Goal: Task Accomplishment & Management: Manage account settings

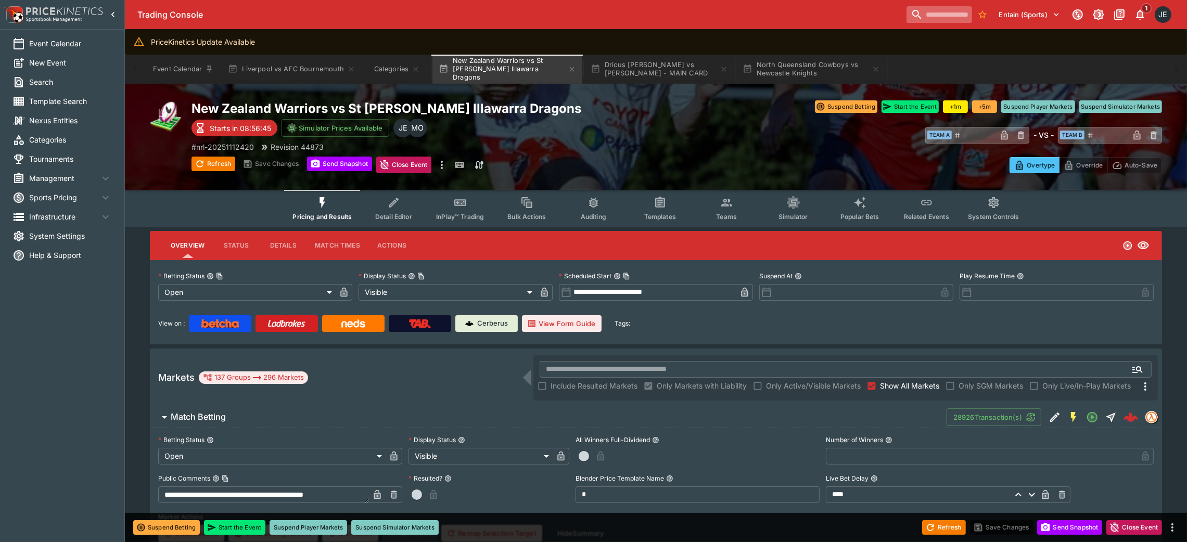
click at [920, 14] on input "search" at bounding box center [940, 14] width 66 height 17
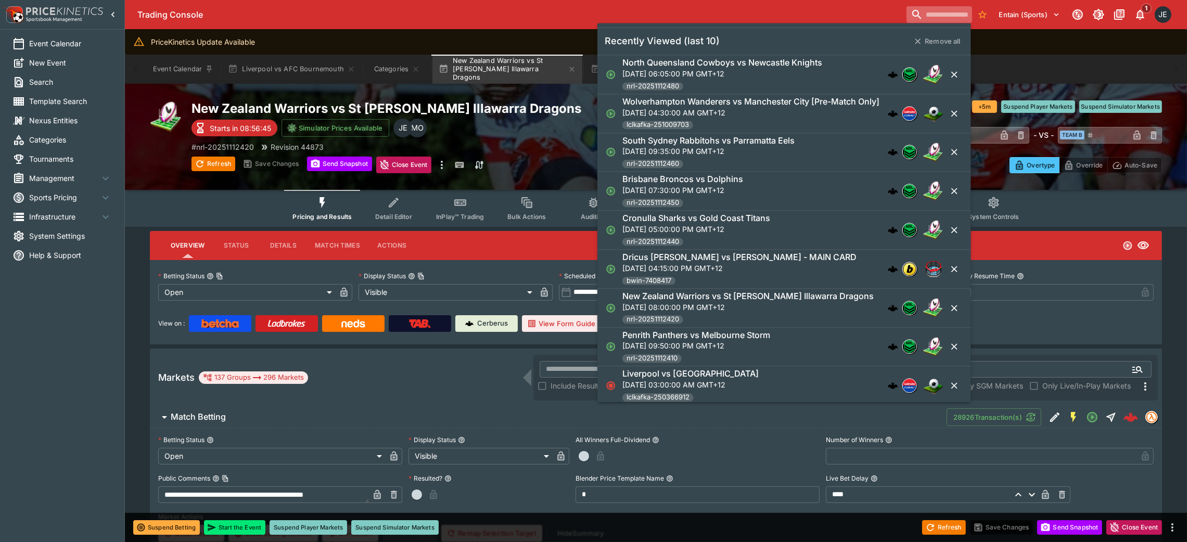
paste input "**********"
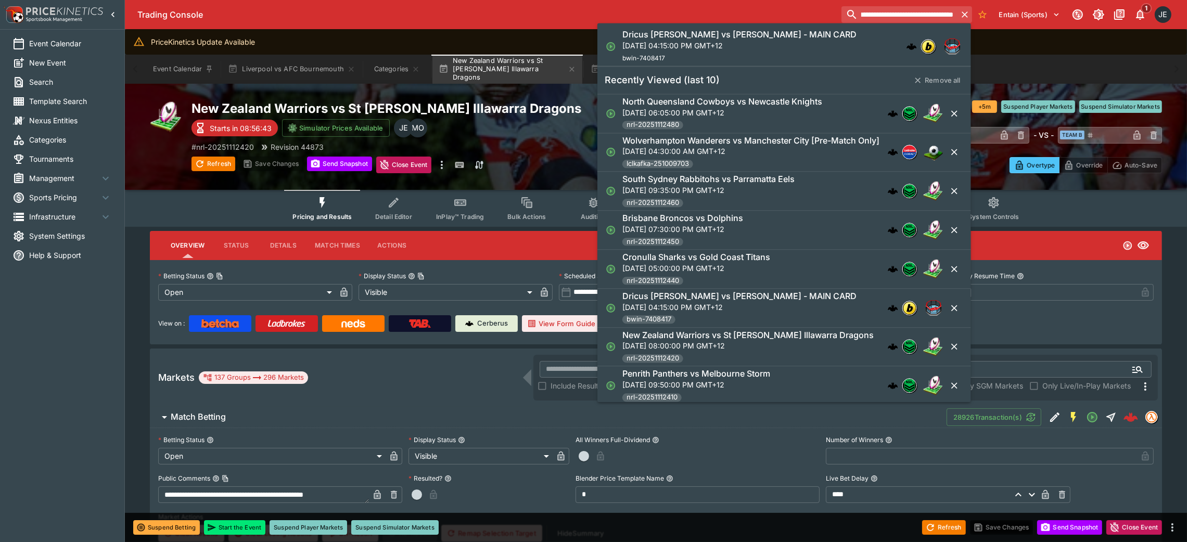
type input "**********"
click at [803, 49] on p "[DATE] 04:15:00 PM GMT+12" at bounding box center [739, 45] width 234 height 11
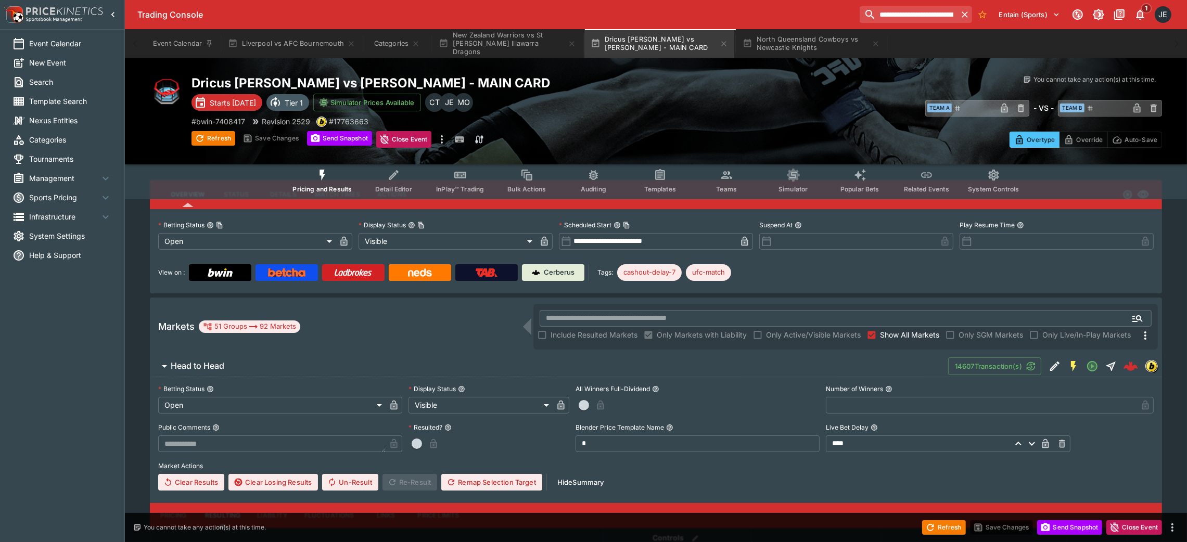
scroll to position [78, 0]
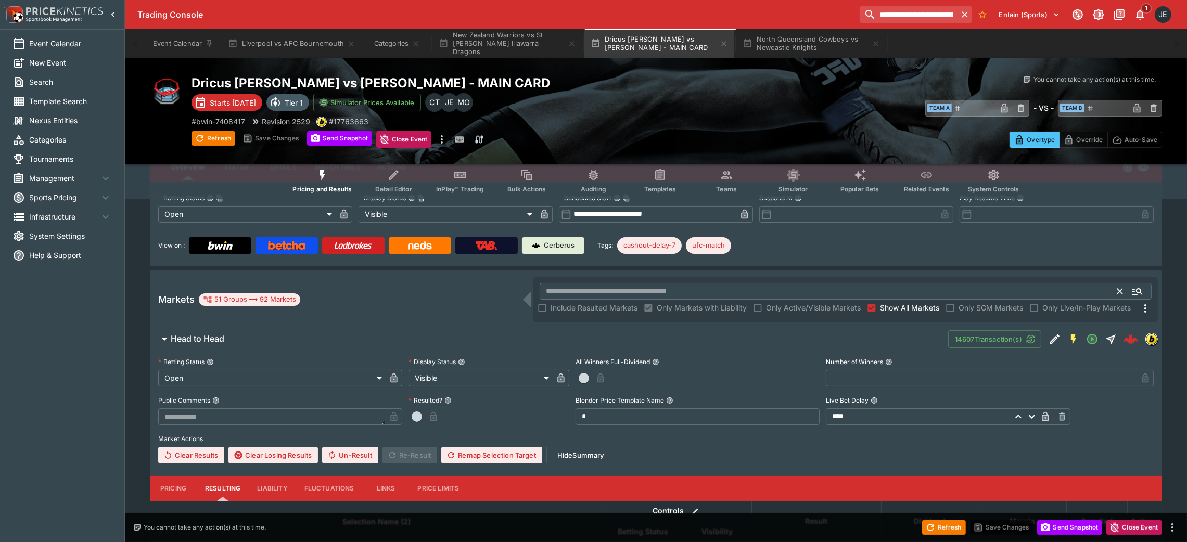
click at [610, 288] on input "text" at bounding box center [829, 291] width 578 height 17
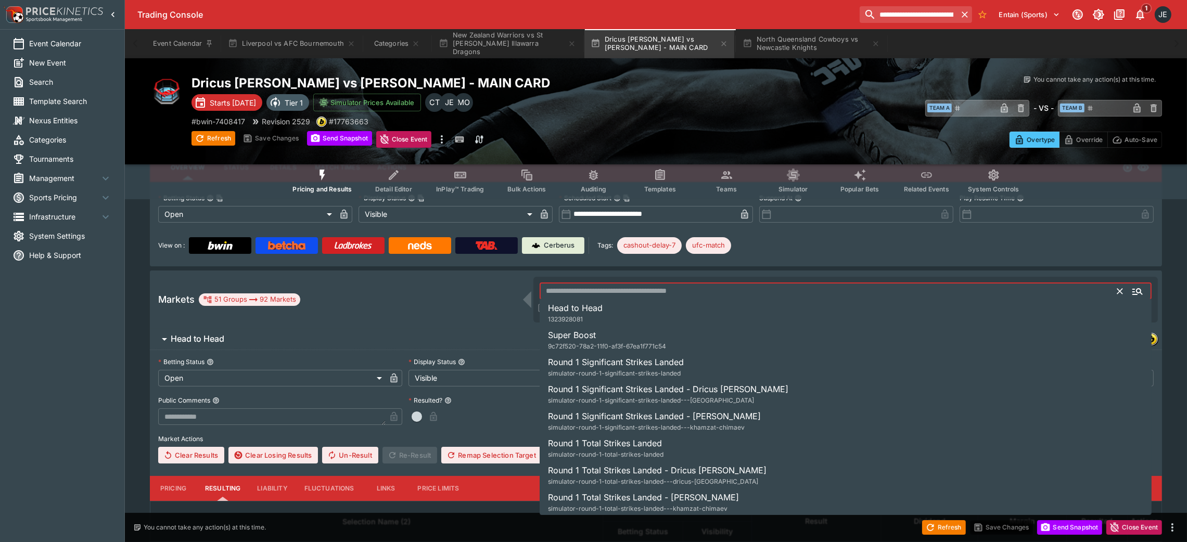
click at [607, 351] on span "9c72f520-78a2-11f0-af3f-67ea1f771c54" at bounding box center [607, 346] width 118 height 10
type input "**********"
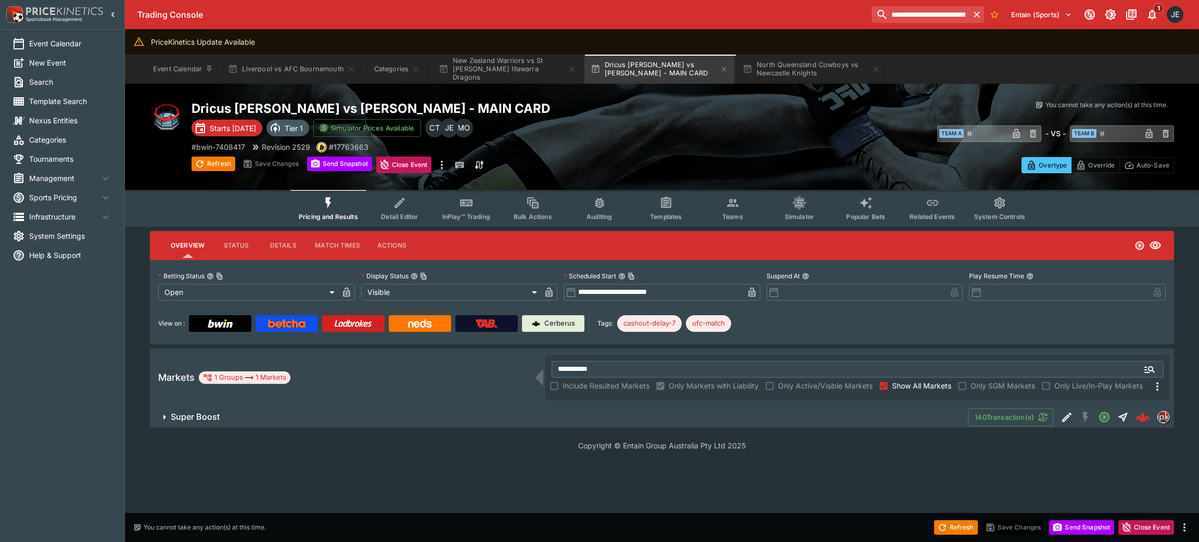
click at [399, 418] on span "Super Boost" at bounding box center [565, 417] width 789 height 11
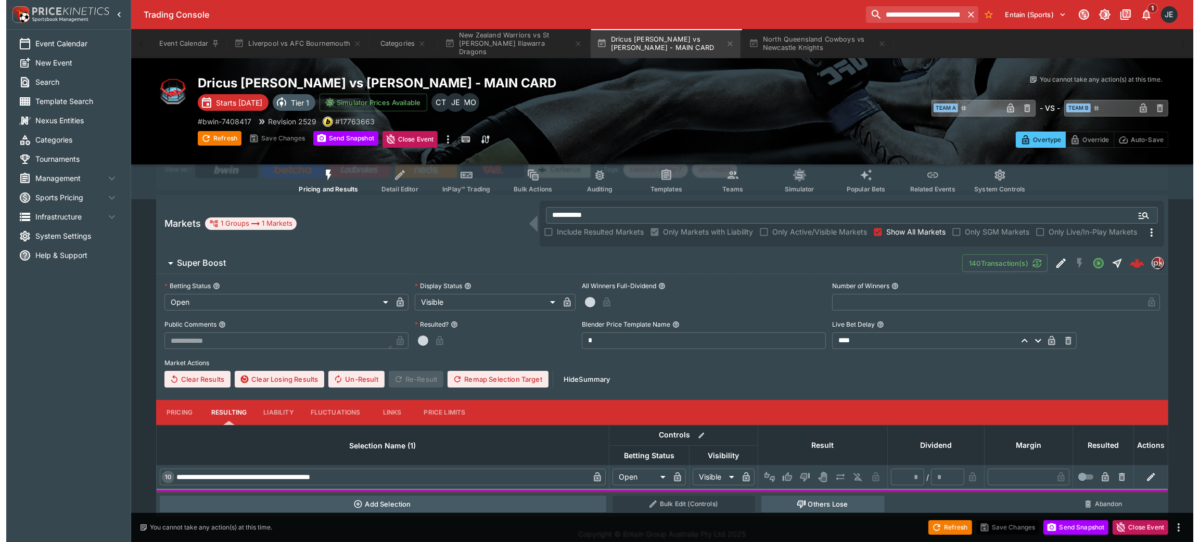
scroll to position [156, 0]
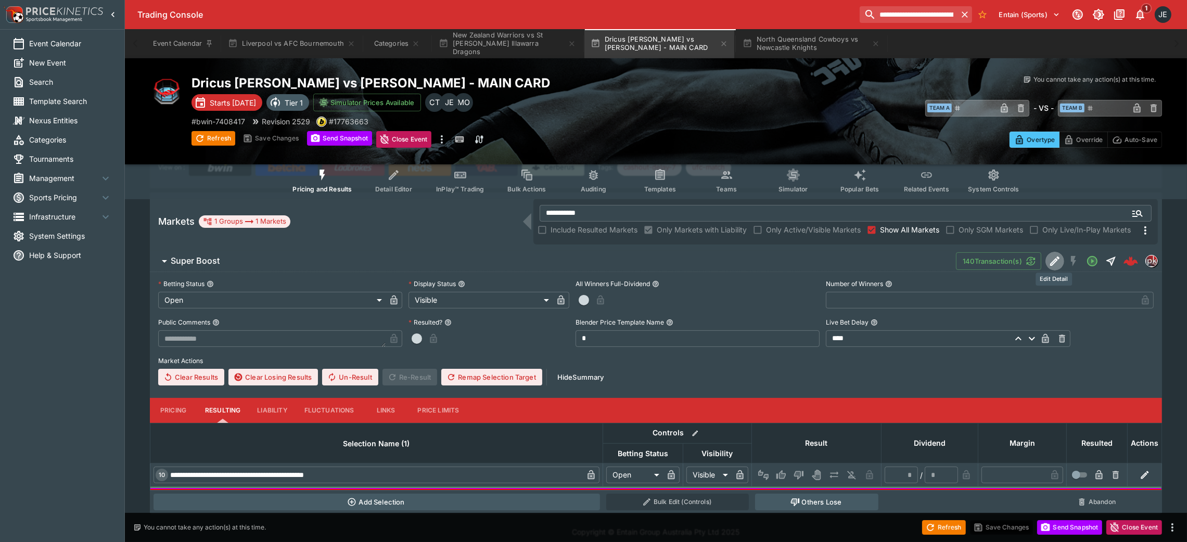
click at [1054, 258] on icon "Edit Detail" at bounding box center [1055, 261] width 12 height 12
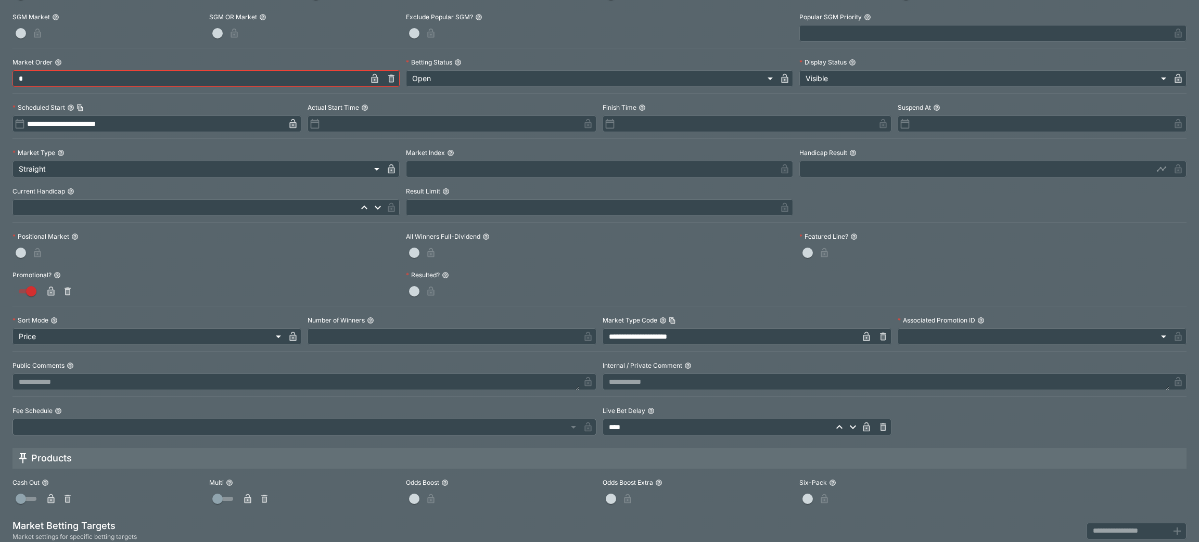
scroll to position [334, 0]
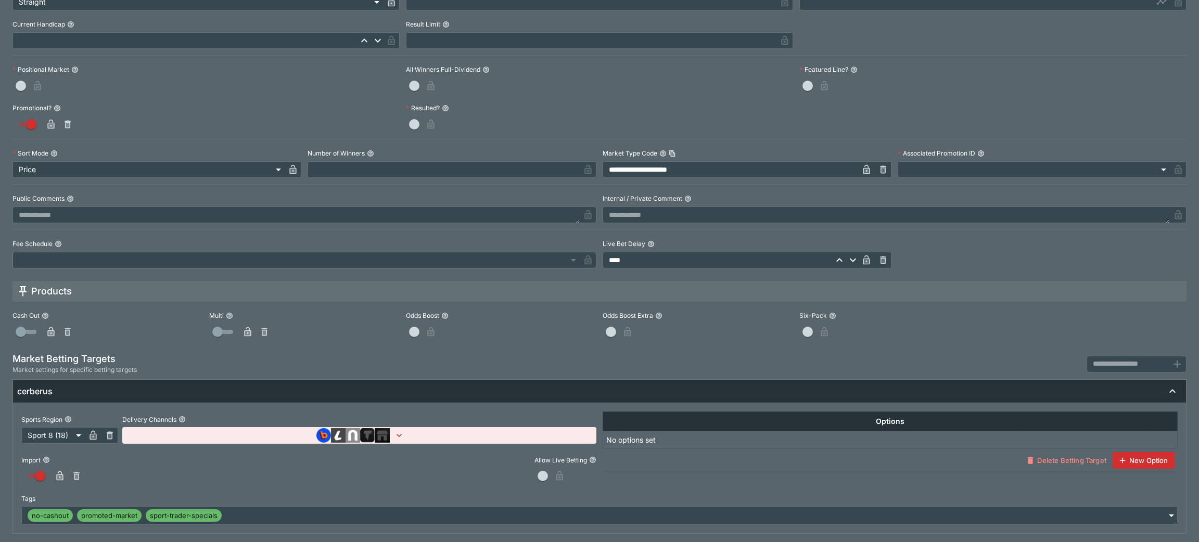
click at [86, 436] on button "button" at bounding box center [93, 435] width 17 height 17
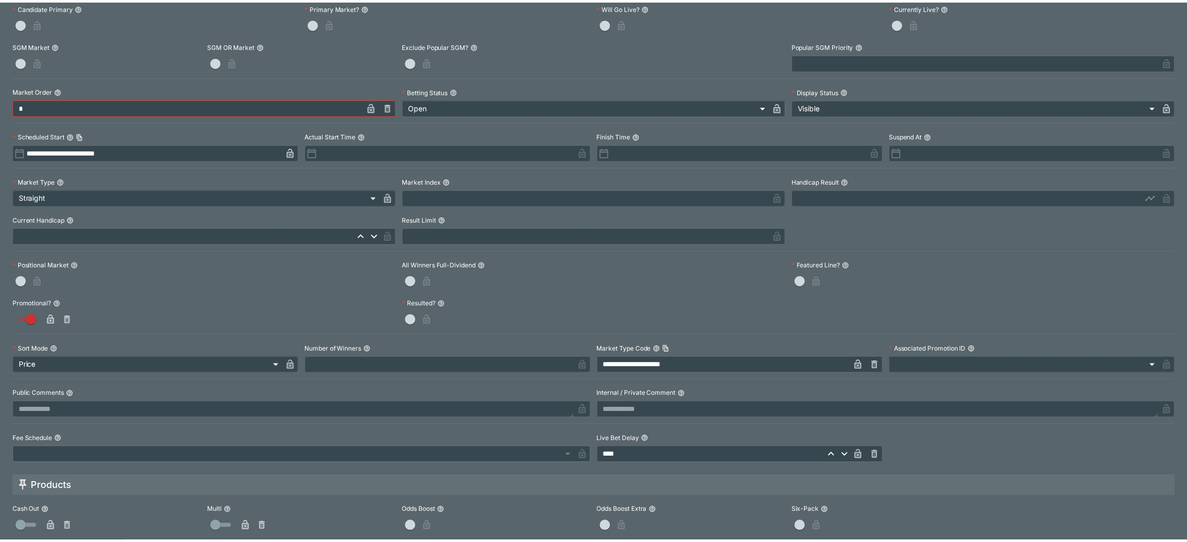
scroll to position [0, 0]
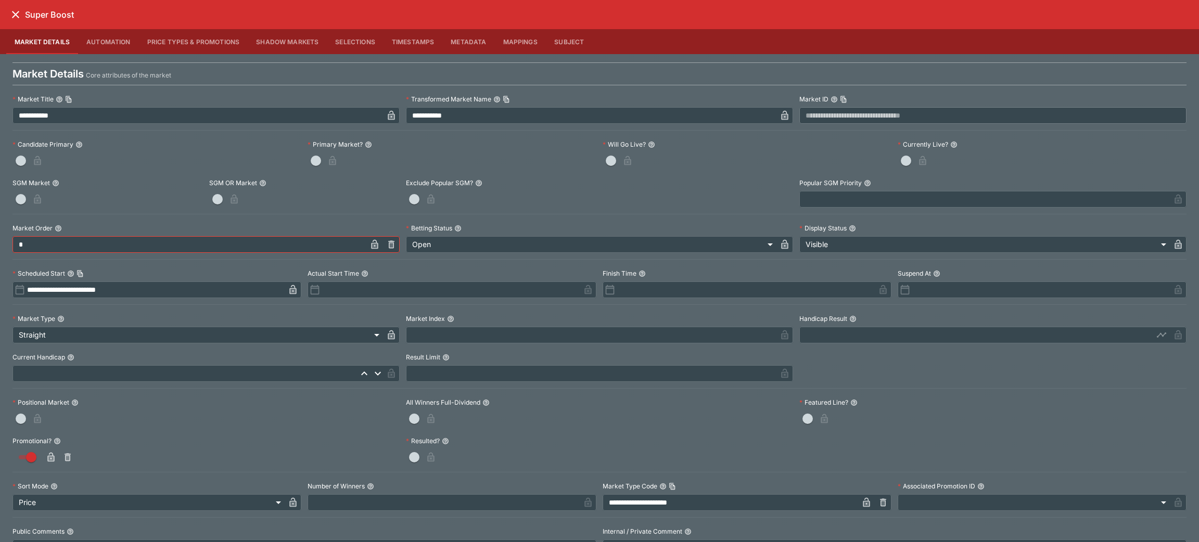
click at [14, 18] on icon "close" at bounding box center [15, 14] width 12 height 12
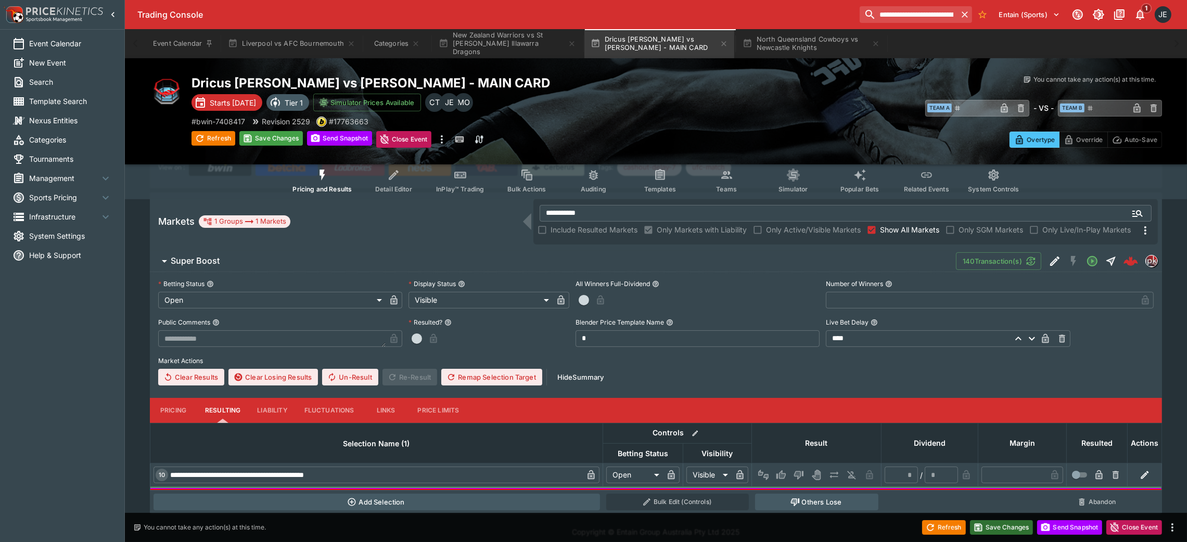
click at [987, 527] on button "Save Changes" at bounding box center [1001, 527] width 63 height 15
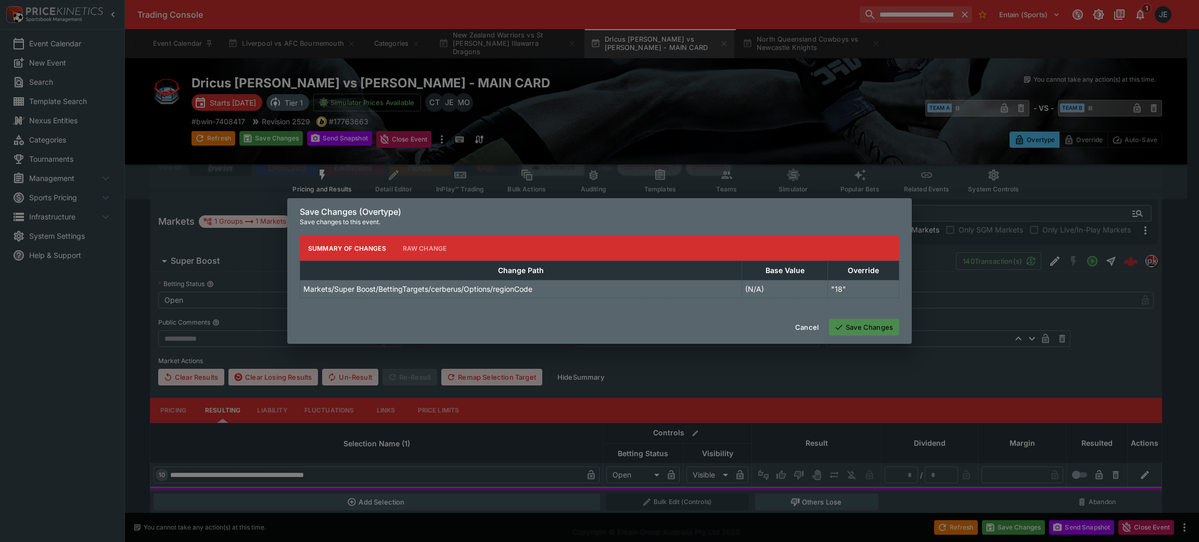
click at [872, 335] on button "Save Changes" at bounding box center [864, 327] width 70 height 17
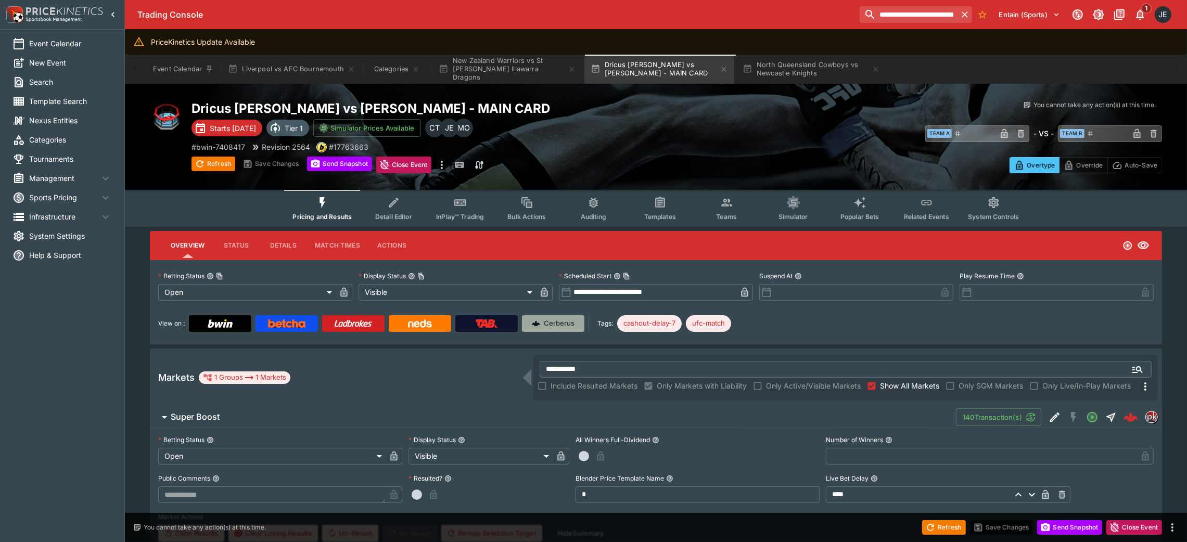
click at [566, 330] on link "Cerberus" at bounding box center [553, 323] width 62 height 17
